Goal: Task Accomplishment & Management: Use online tool/utility

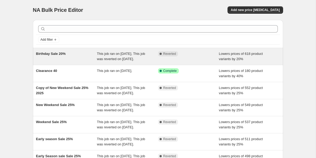
click at [198, 62] on div "Complete Reverted" at bounding box center [188, 56] width 61 height 11
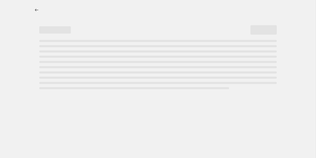
select select "percentage"
select select "collection"
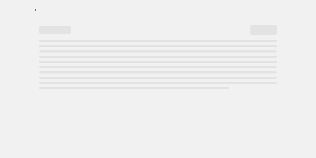
select select "collection"
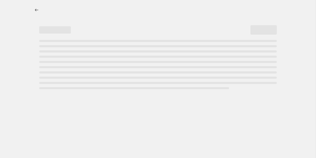
select select "collection"
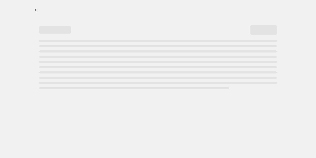
select select "collection"
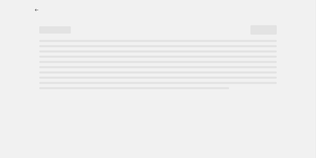
select select "collection"
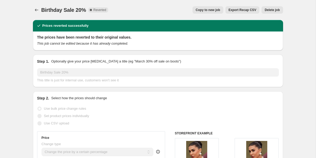
click at [212, 9] on span "Copy to new job" at bounding box center [208, 10] width 24 height 4
select select "percentage"
select select "collection"
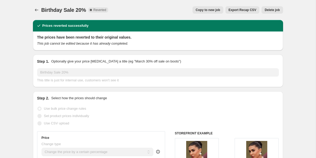
select select "collection"
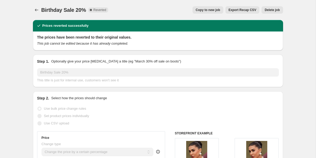
select select "collection"
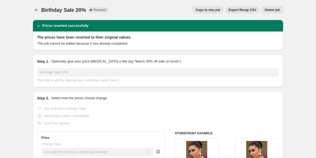
select select "collection"
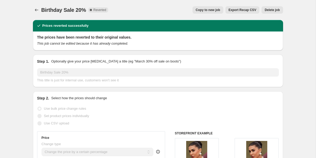
select select "collection"
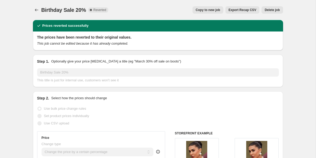
select select "collection"
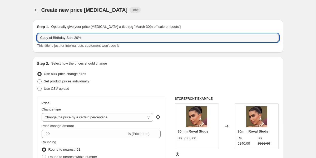
drag, startPoint x: 68, startPoint y: 39, endPoint x: 26, endPoint y: 33, distance: 42.0
click at [60, 39] on input "Diwali Sale 20%" at bounding box center [158, 38] width 242 height 8
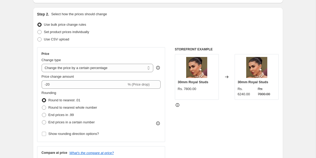
scroll to position [50, 0]
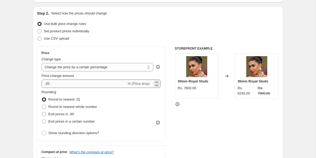
type input "Diwali Sale 30%"
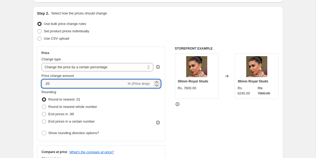
click at [48, 85] on input "-20" at bounding box center [84, 84] width 85 height 8
type input "-30"
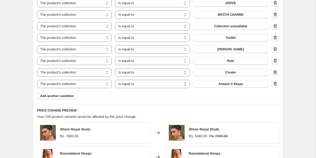
scroll to position [509, 0]
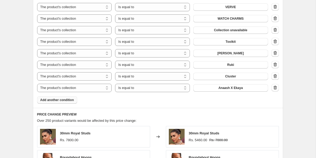
click at [66, 100] on span "Add another condition" at bounding box center [57, 100] width 34 height 4
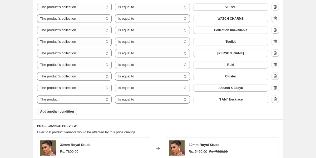
click at [274, 77] on icon "button" at bounding box center [274, 76] width 5 height 5
select select "product"
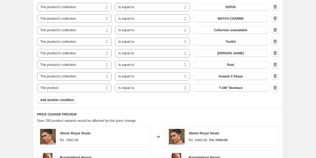
click at [64, 101] on span "Add another condition" at bounding box center [57, 100] width 34 height 4
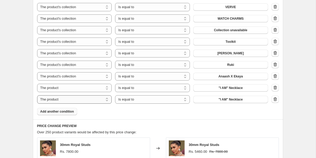
click at [88, 99] on select "The product The product's collection The product's tag The product's vendor The…" at bounding box center [74, 100] width 75 height 8
select select "collection"
click at [238, 99] on span "Anaash X Ekaya" at bounding box center [230, 100] width 24 height 4
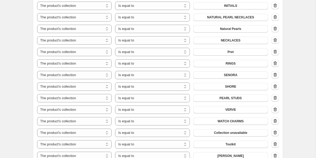
scroll to position [407, 0]
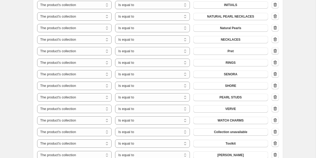
click at [274, 52] on icon "button" at bounding box center [274, 52] width 1 height 2
select select "product"
select select "collection"
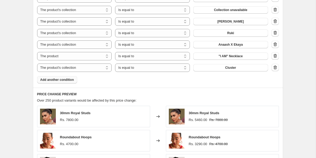
scroll to position [530, 0]
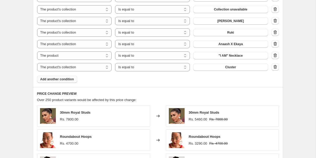
click at [51, 80] on span "Add another condition" at bounding box center [57, 79] width 34 height 4
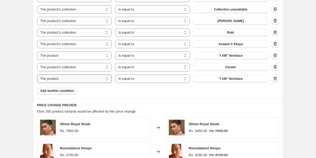
click at [81, 79] on select "The product The product's collection The product's tag The product's vendor The…" at bounding box center [74, 79] width 75 height 8
select select "collection"
click at [240, 78] on span "Anaash X Ekaya" at bounding box center [230, 79] width 24 height 4
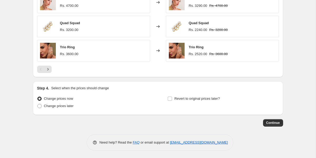
scroll to position [705, 0]
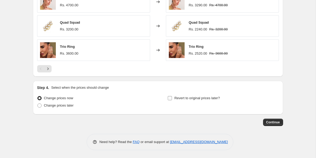
click at [172, 99] on input "Revert to original prices later?" at bounding box center [170, 98] width 4 height 4
checkbox input "true"
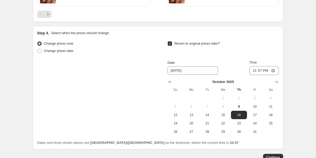
scroll to position [760, 0]
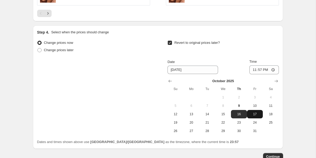
click at [251, 115] on span "17" at bounding box center [255, 114] width 12 height 4
type input "10/17/2025"
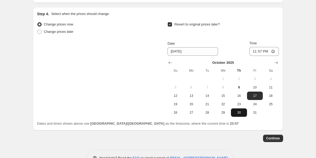
scroll to position [786, 0]
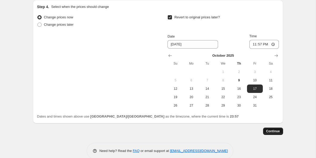
click at [272, 132] on span "Continue" at bounding box center [273, 131] width 14 height 4
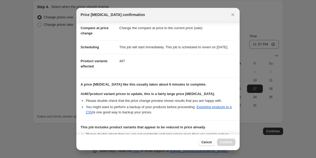
scroll to position [97, 0]
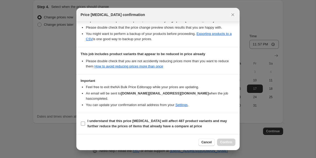
click at [83, 124] on input "I understand that this price change job will affect 487 product variants and ma…" at bounding box center [83, 124] width 4 height 4
checkbox input "true"
click at [229, 142] on span "Confirm" at bounding box center [226, 143] width 12 height 4
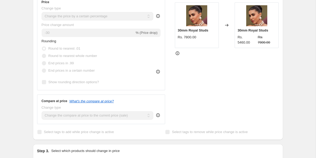
scroll to position [126, 0]
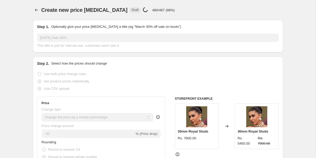
type input "Copy of Birthday Sale 20%"
select select "collection"
